Goal: Find specific page/section: Find specific page/section

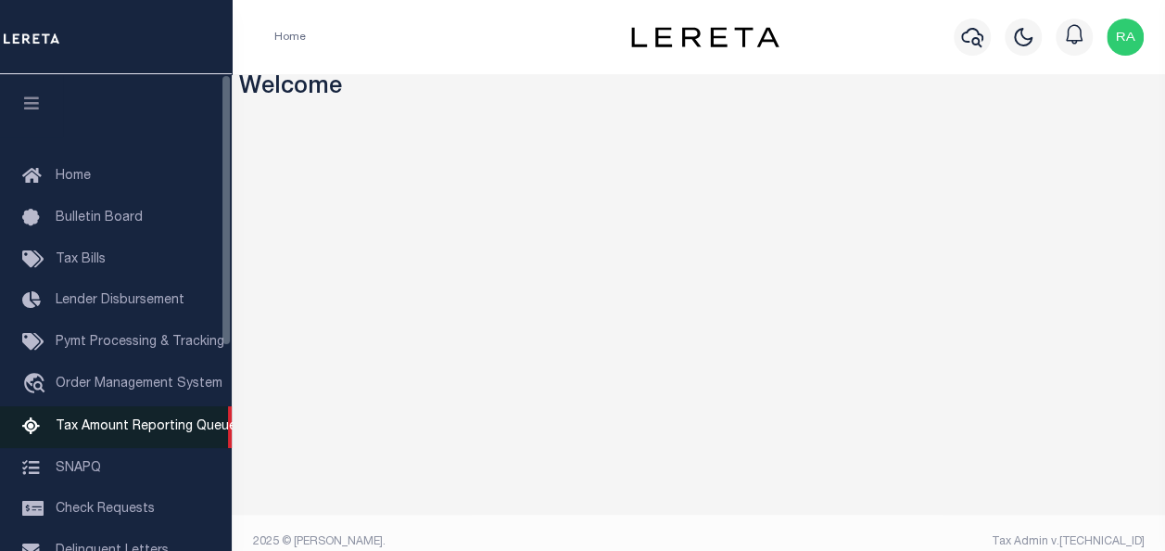
click at [98, 430] on span "Tax Amount Reporting Queue" at bounding box center [146, 426] width 181 height 13
click at [89, 429] on span "Tax Amount Reporting Queue" at bounding box center [146, 426] width 181 height 13
click at [91, 433] on span "Tax Amount Reporting Queue" at bounding box center [146, 426] width 181 height 13
click at [71, 425] on span "Tax Amount Reporting Queue" at bounding box center [146, 426] width 181 height 13
